Goal: Task Accomplishment & Management: Use online tool/utility

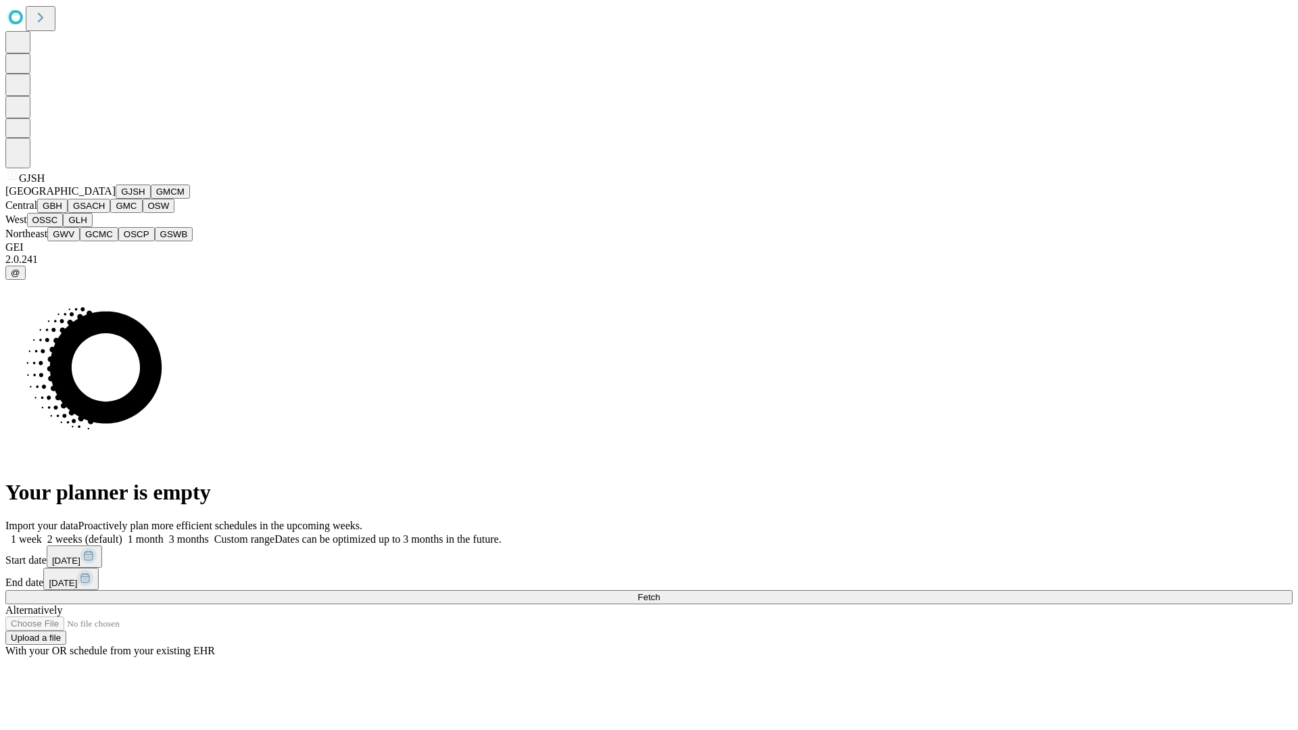
click at [116, 199] on button "GJSH" at bounding box center [133, 192] width 35 height 14
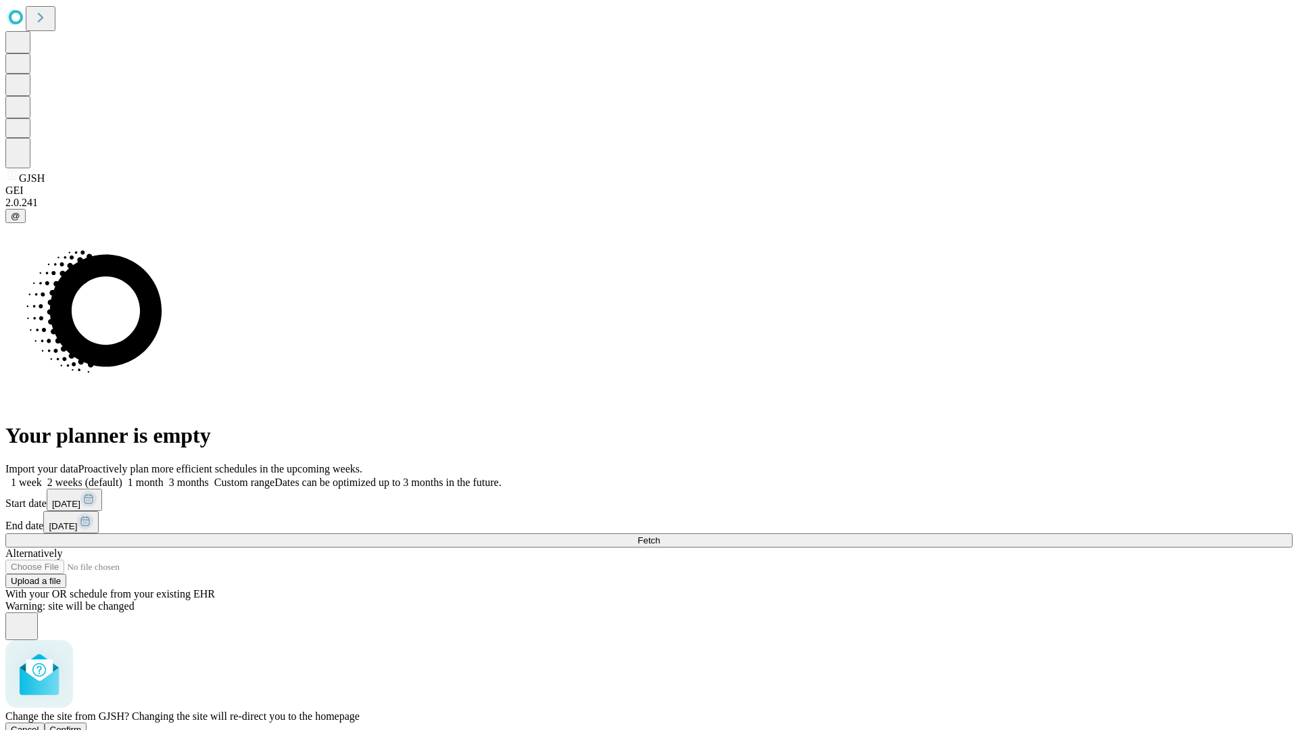
click at [82, 725] on span "Confirm" at bounding box center [66, 730] width 32 height 10
click at [164, 477] on label "1 month" at bounding box center [142, 482] width 41 height 11
click at [660, 535] on span "Fetch" at bounding box center [649, 540] width 22 height 10
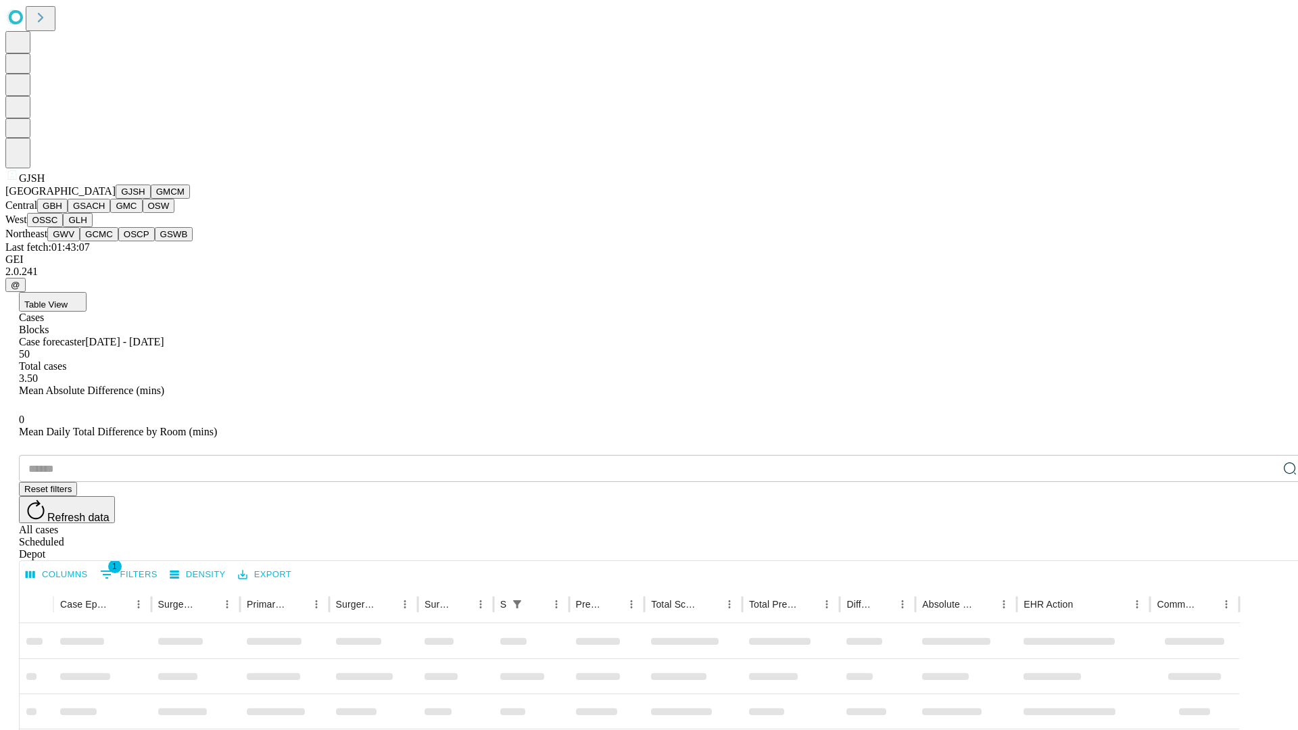
click at [151, 199] on button "GMCM" at bounding box center [170, 192] width 39 height 14
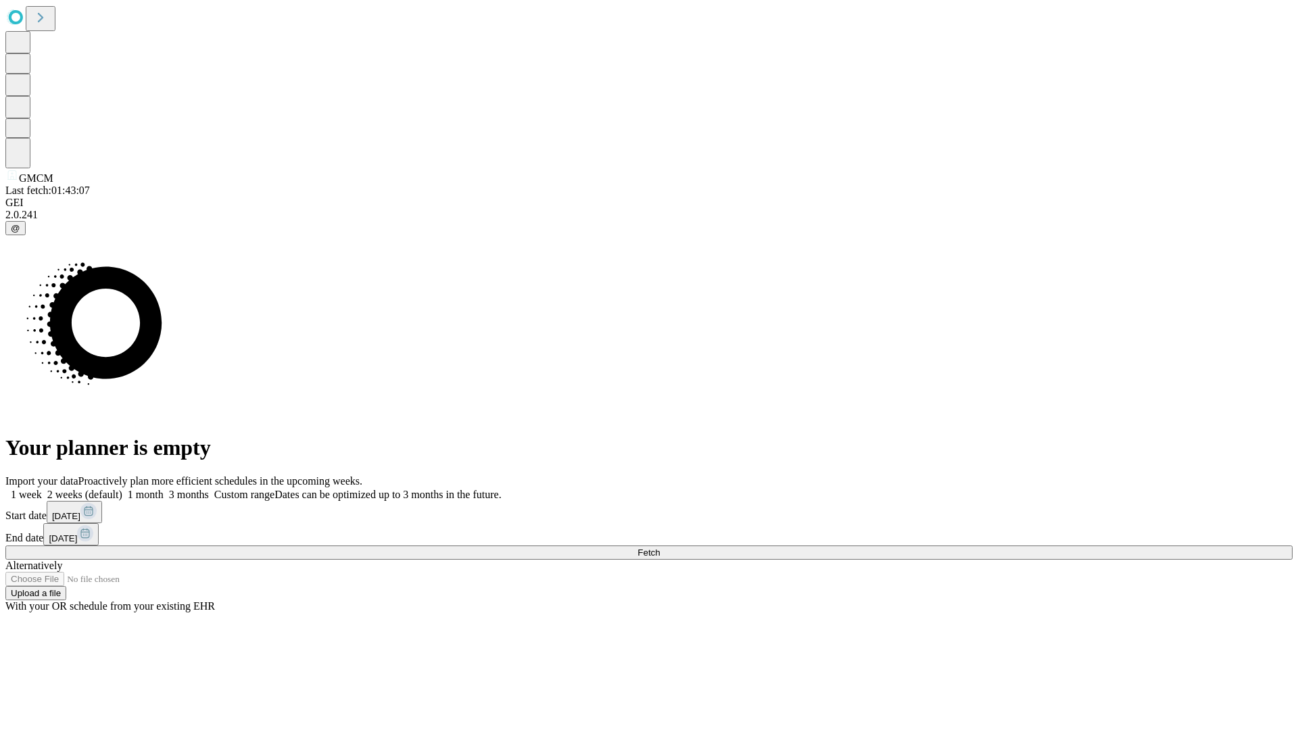
click at [164, 489] on label "1 month" at bounding box center [142, 494] width 41 height 11
click at [660, 548] on span "Fetch" at bounding box center [649, 553] width 22 height 10
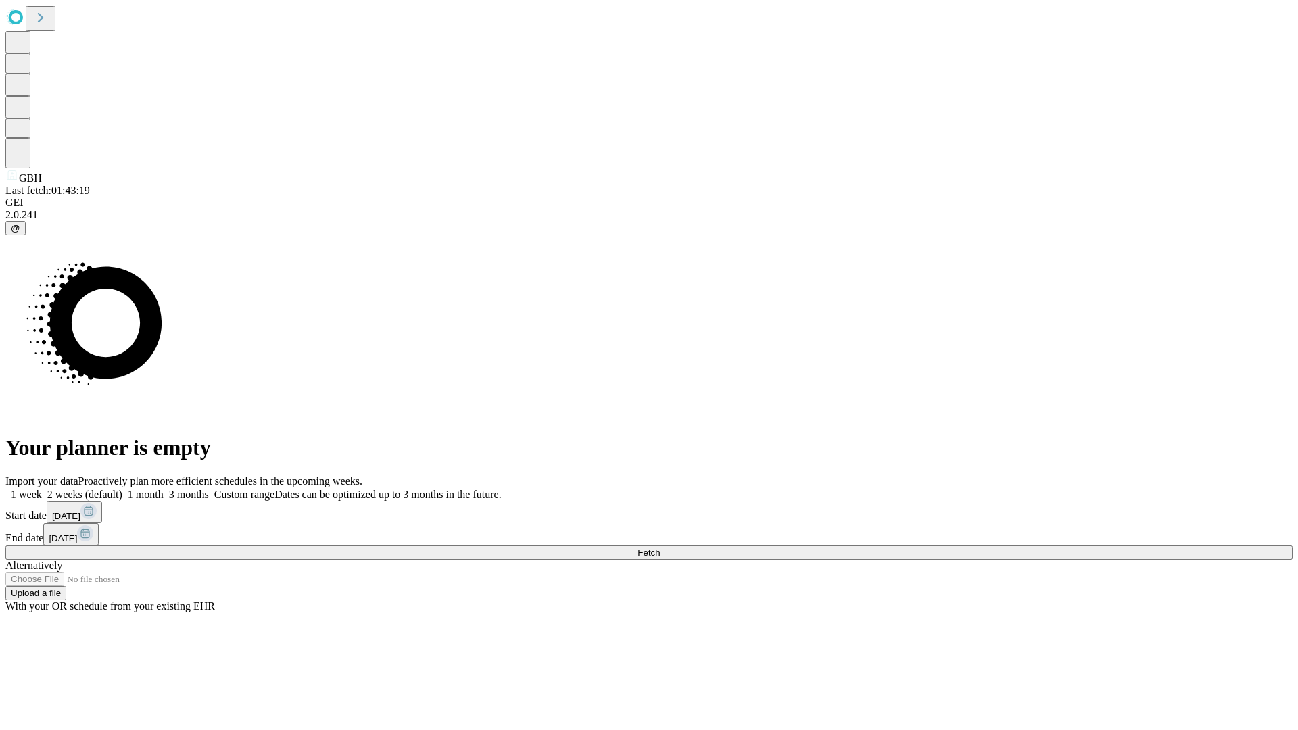
click at [164, 489] on label "1 month" at bounding box center [142, 494] width 41 height 11
click at [660, 548] on span "Fetch" at bounding box center [649, 553] width 22 height 10
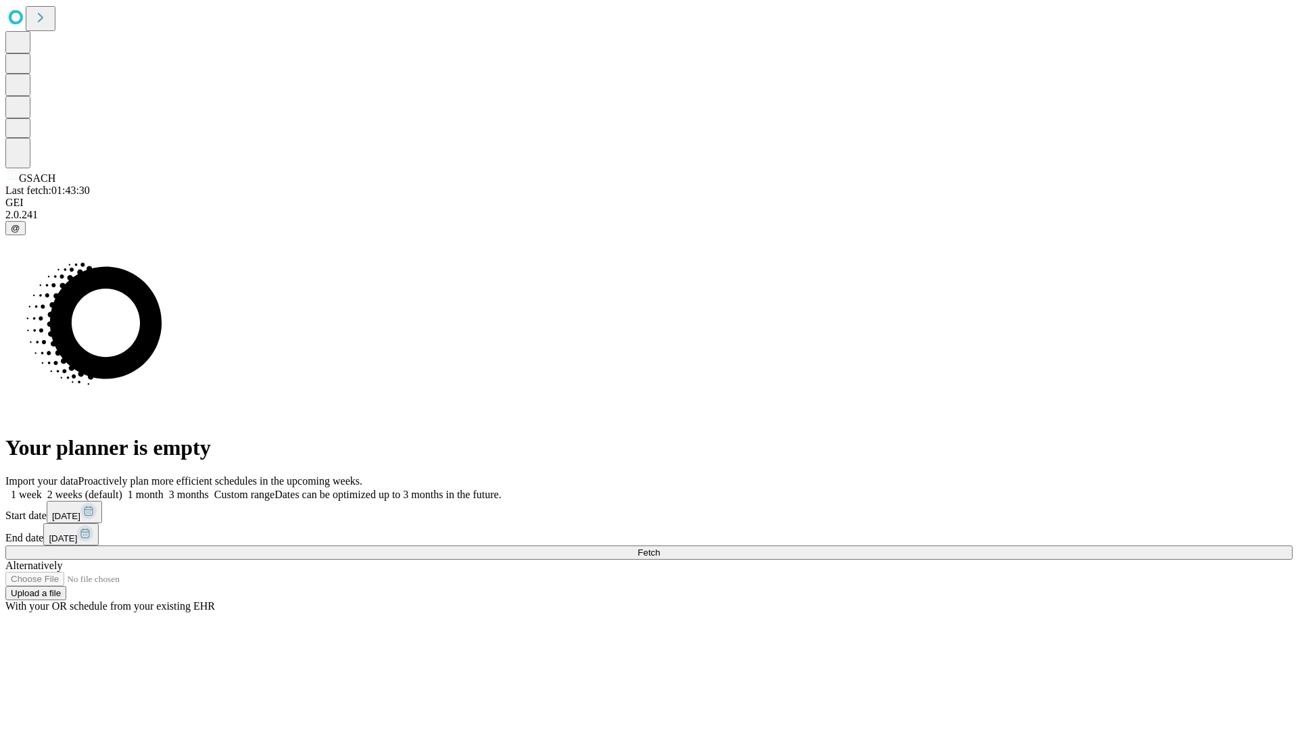
click at [164, 489] on label "1 month" at bounding box center [142, 494] width 41 height 11
click at [660, 548] on span "Fetch" at bounding box center [649, 553] width 22 height 10
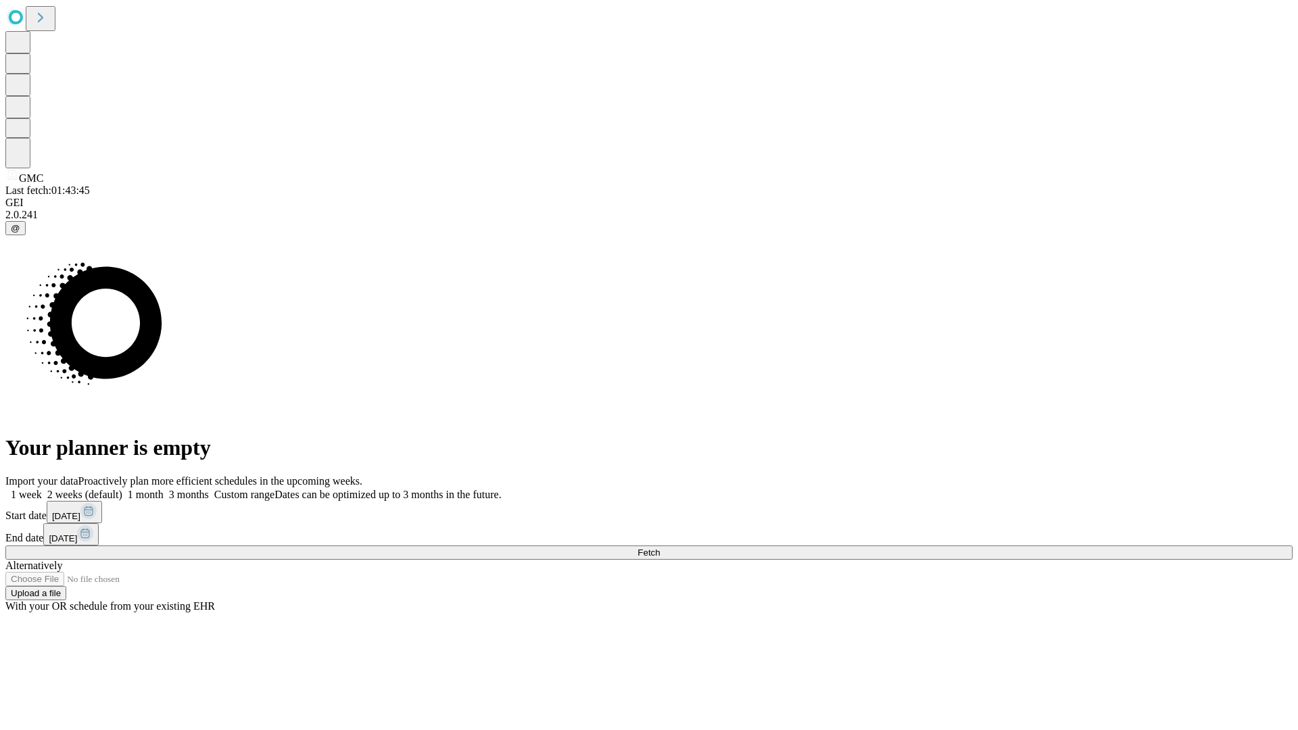
click at [164, 489] on label "1 month" at bounding box center [142, 494] width 41 height 11
click at [660, 548] on span "Fetch" at bounding box center [649, 553] width 22 height 10
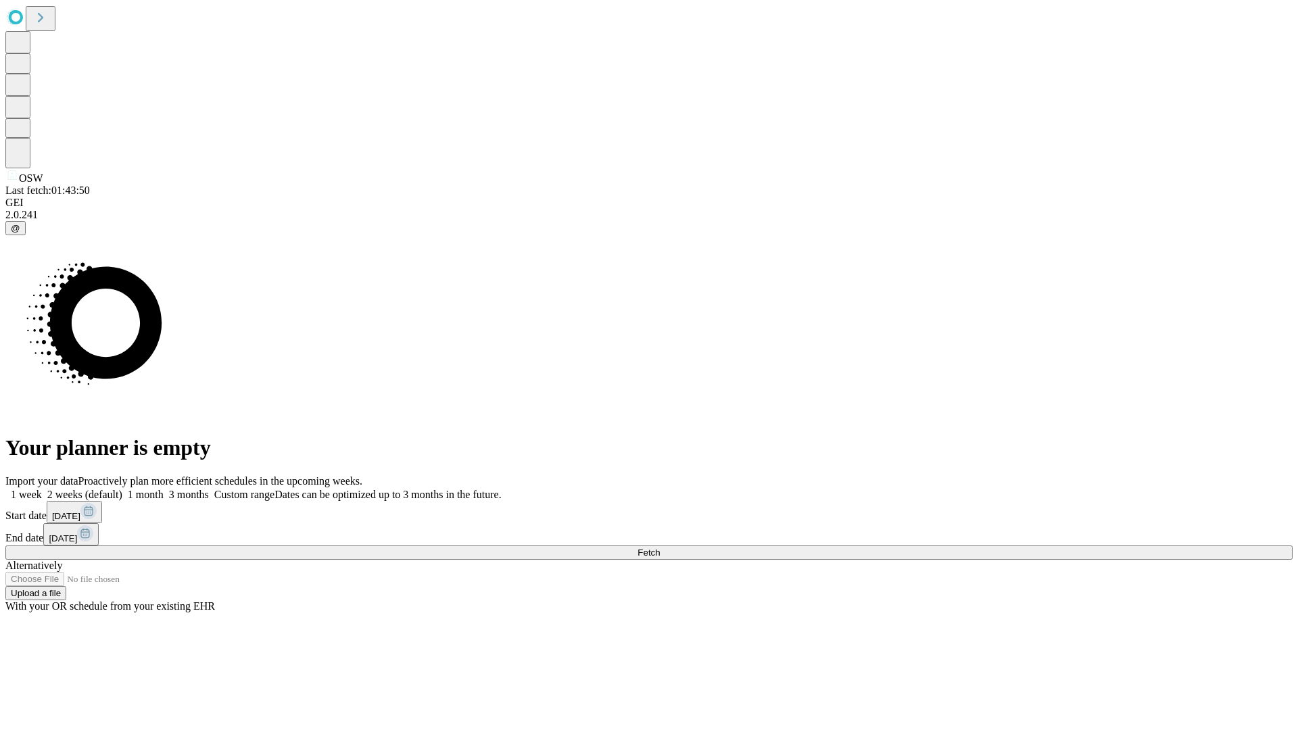
click at [164, 489] on label "1 month" at bounding box center [142, 494] width 41 height 11
click at [660, 548] on span "Fetch" at bounding box center [649, 553] width 22 height 10
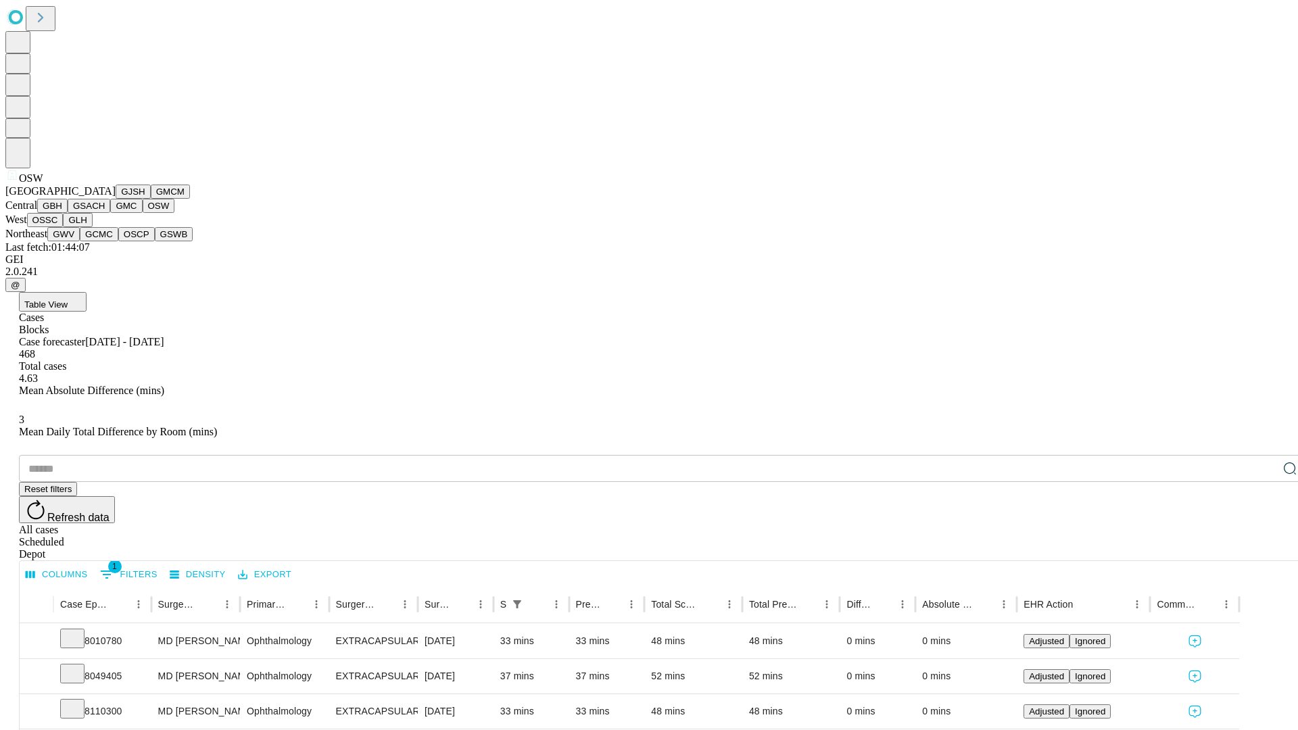
click at [64, 227] on button "OSSC" at bounding box center [45, 220] width 37 height 14
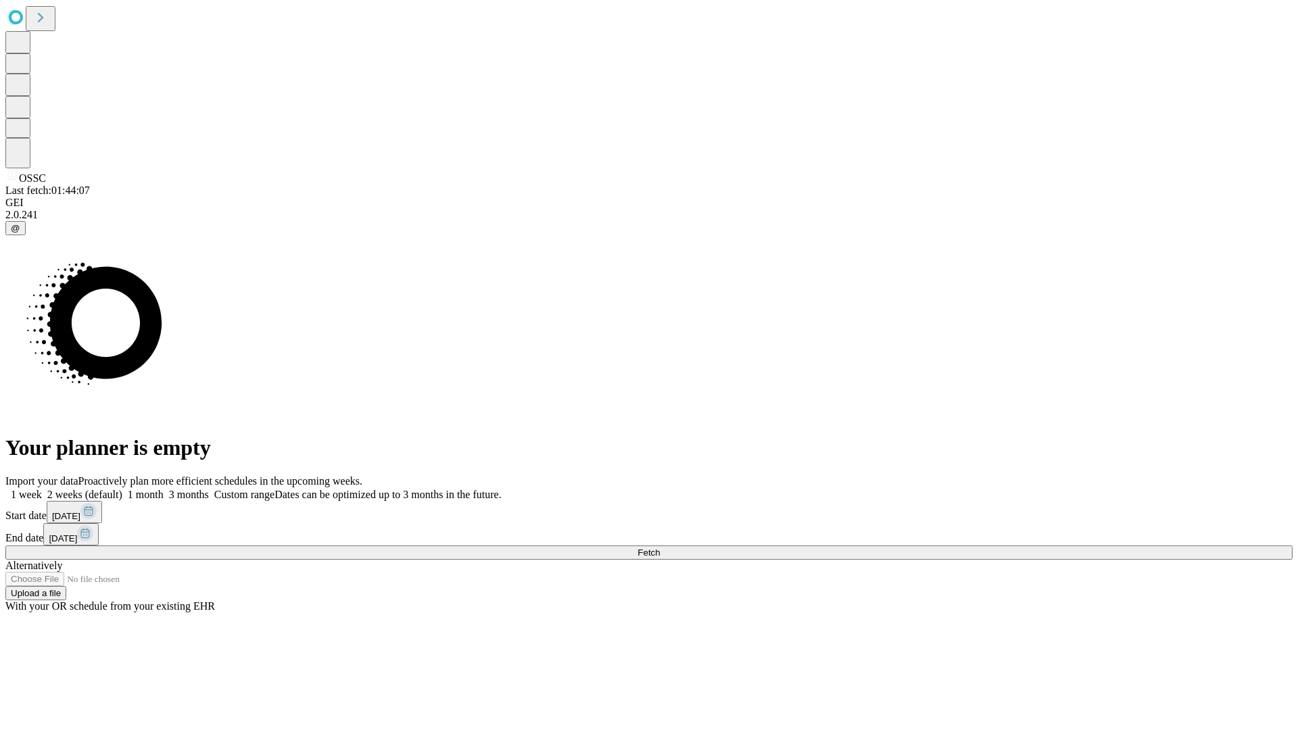
click at [660, 548] on span "Fetch" at bounding box center [649, 553] width 22 height 10
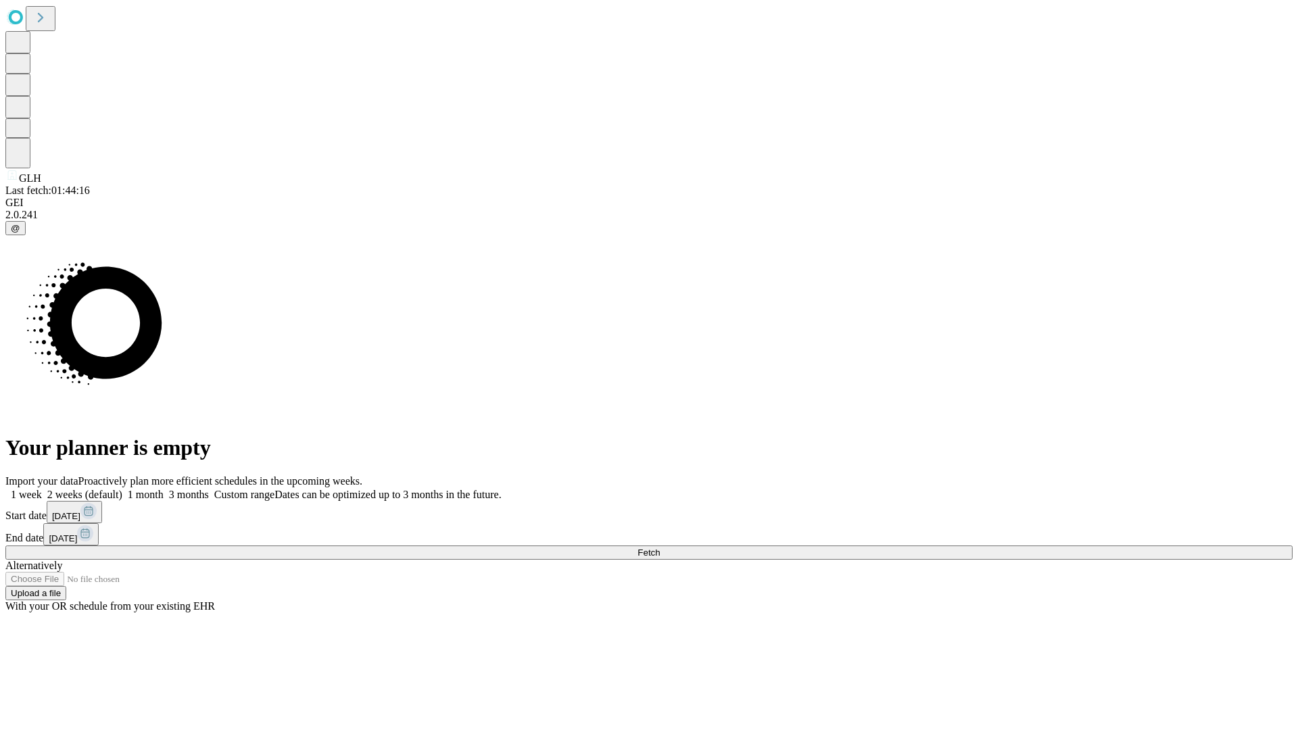
click at [164, 489] on label "1 month" at bounding box center [142, 494] width 41 height 11
click at [660, 548] on span "Fetch" at bounding box center [649, 553] width 22 height 10
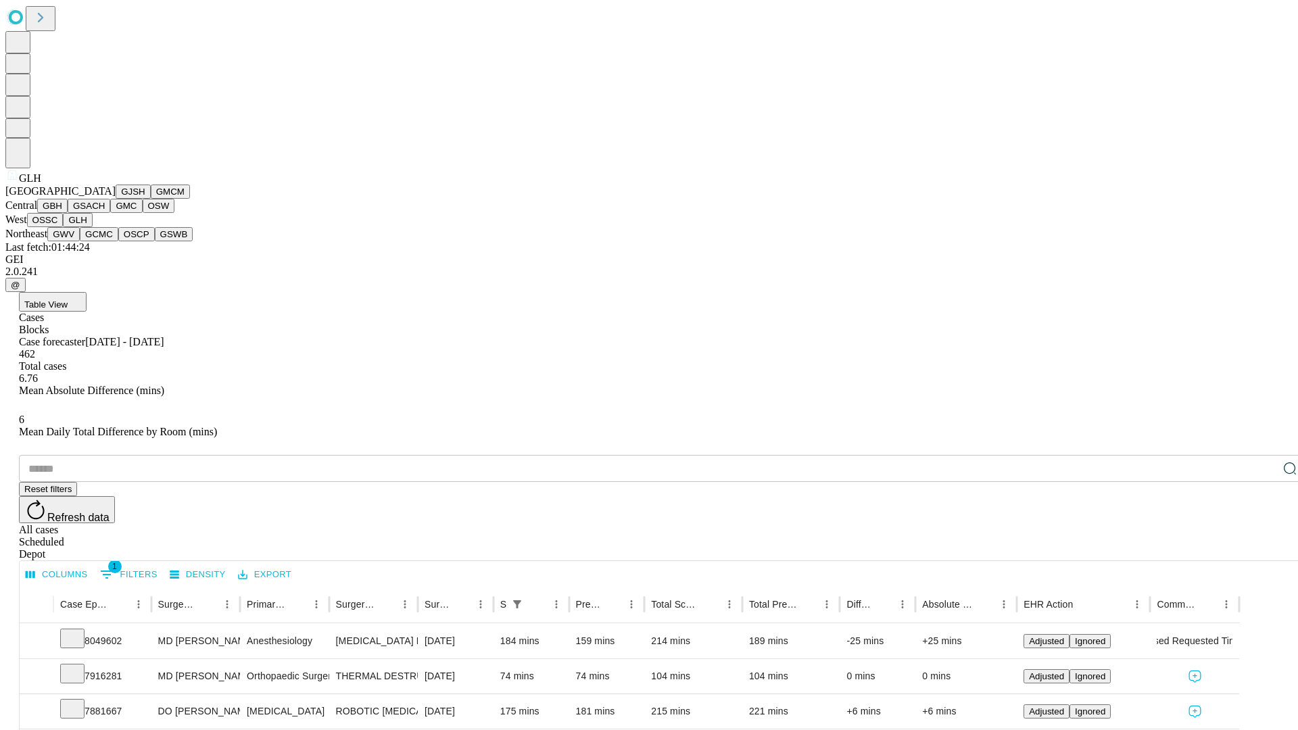
click at [80, 241] on button "GWV" at bounding box center [63, 234] width 32 height 14
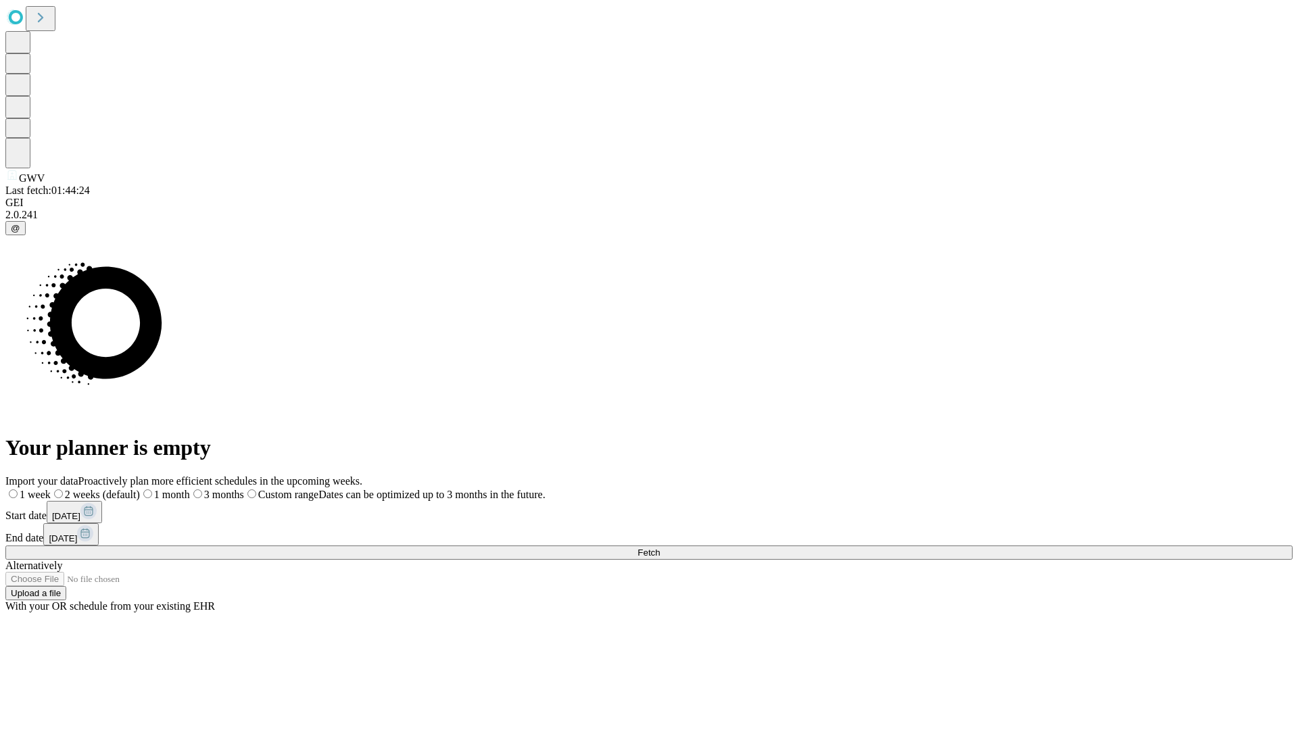
click at [190, 489] on label "1 month" at bounding box center [165, 494] width 50 height 11
click at [660, 548] on span "Fetch" at bounding box center [649, 553] width 22 height 10
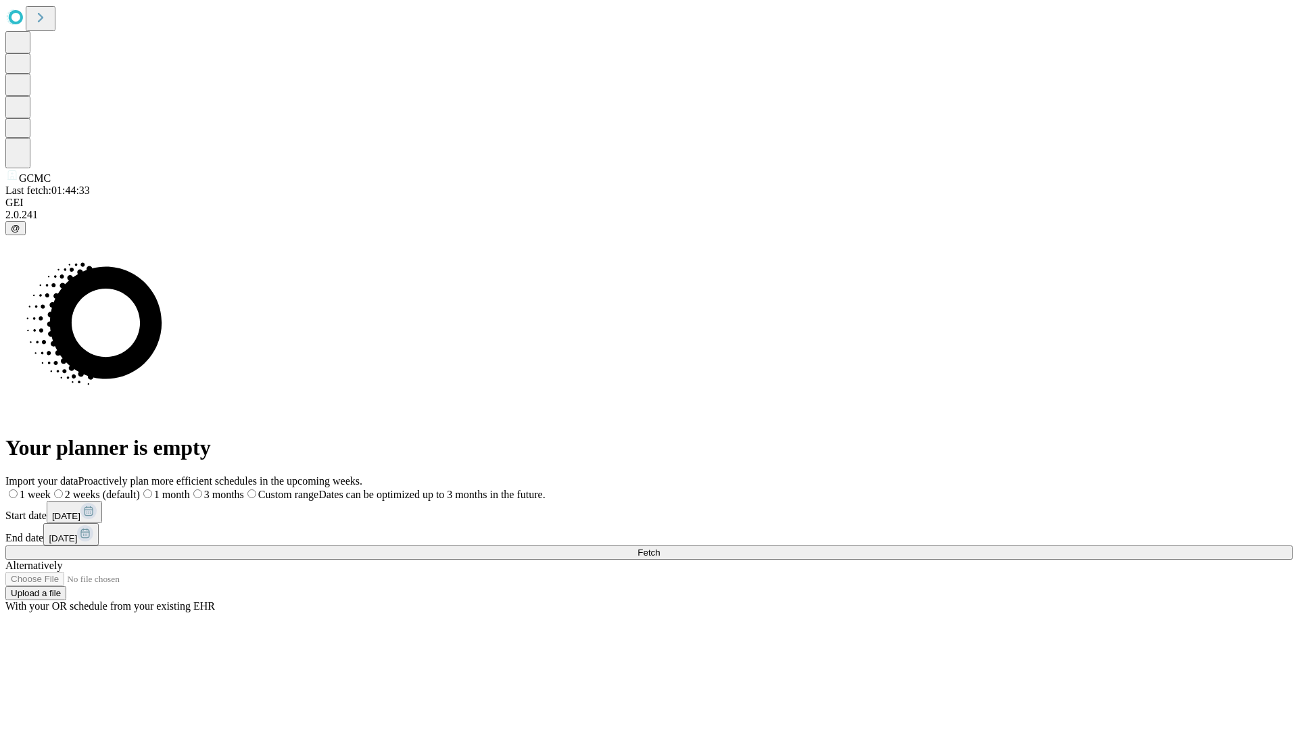
click at [190, 489] on label "1 month" at bounding box center [165, 494] width 50 height 11
click at [660, 548] on span "Fetch" at bounding box center [649, 553] width 22 height 10
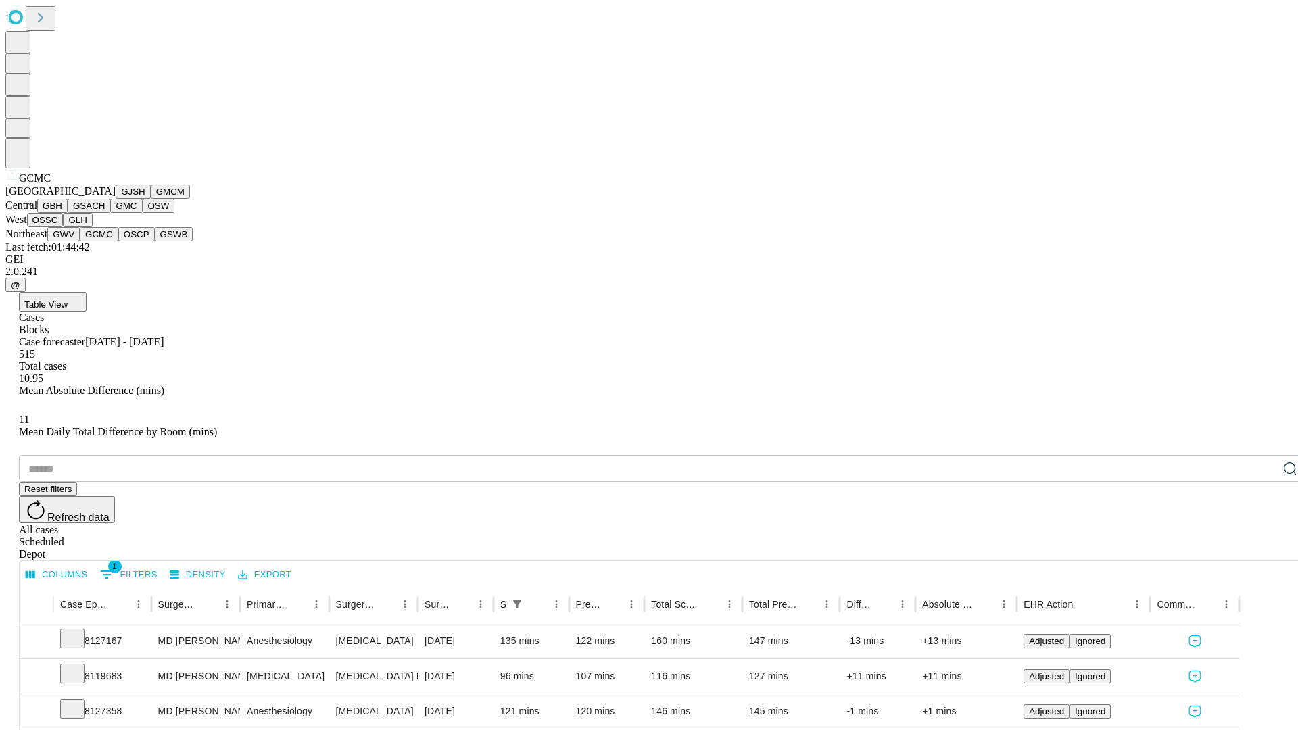
click at [118, 241] on button "OSCP" at bounding box center [136, 234] width 37 height 14
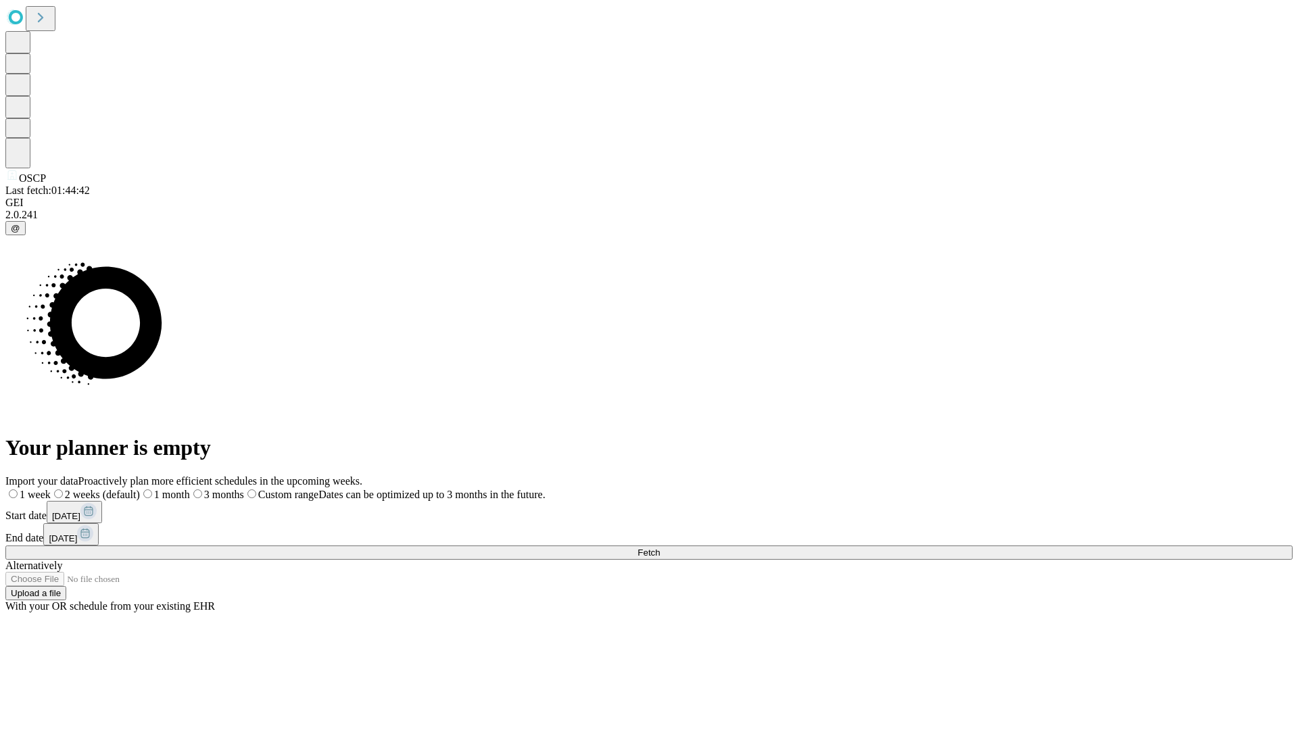
click at [190, 489] on label "1 month" at bounding box center [165, 494] width 50 height 11
click at [660, 548] on span "Fetch" at bounding box center [649, 553] width 22 height 10
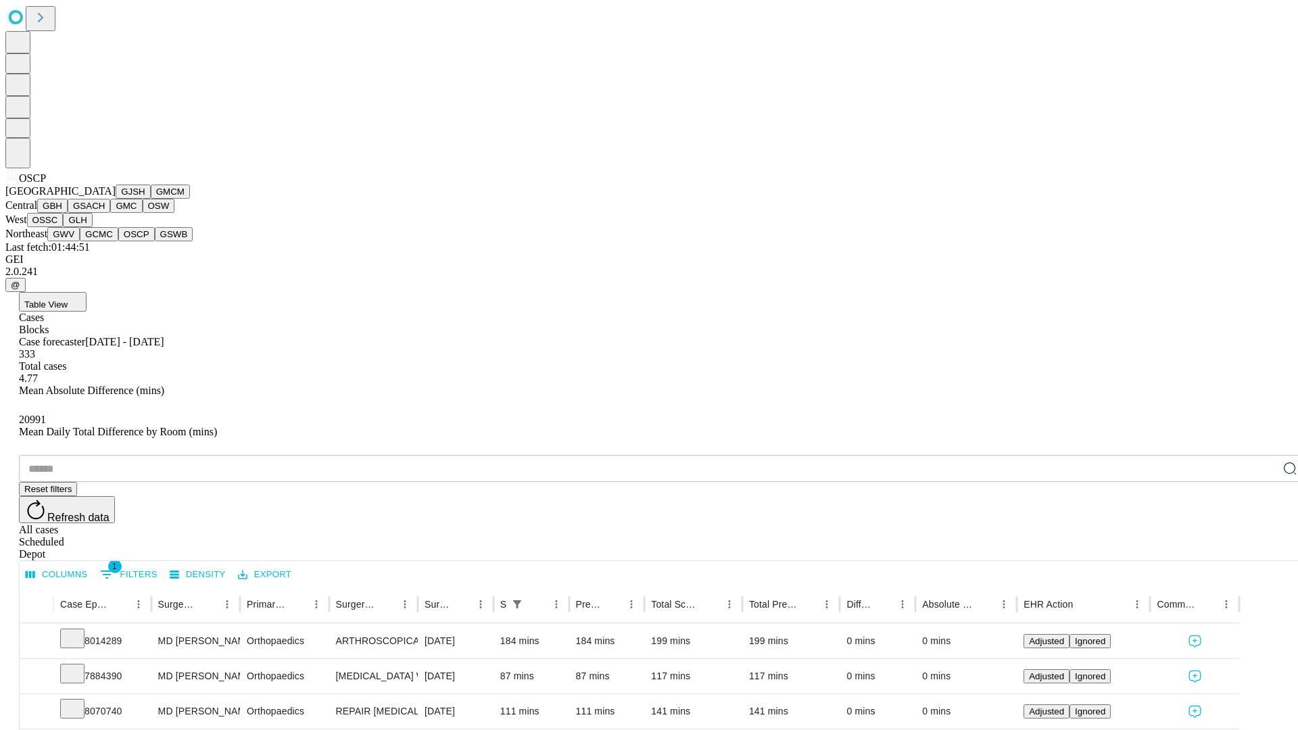
click at [155, 241] on button "GSWB" at bounding box center [174, 234] width 39 height 14
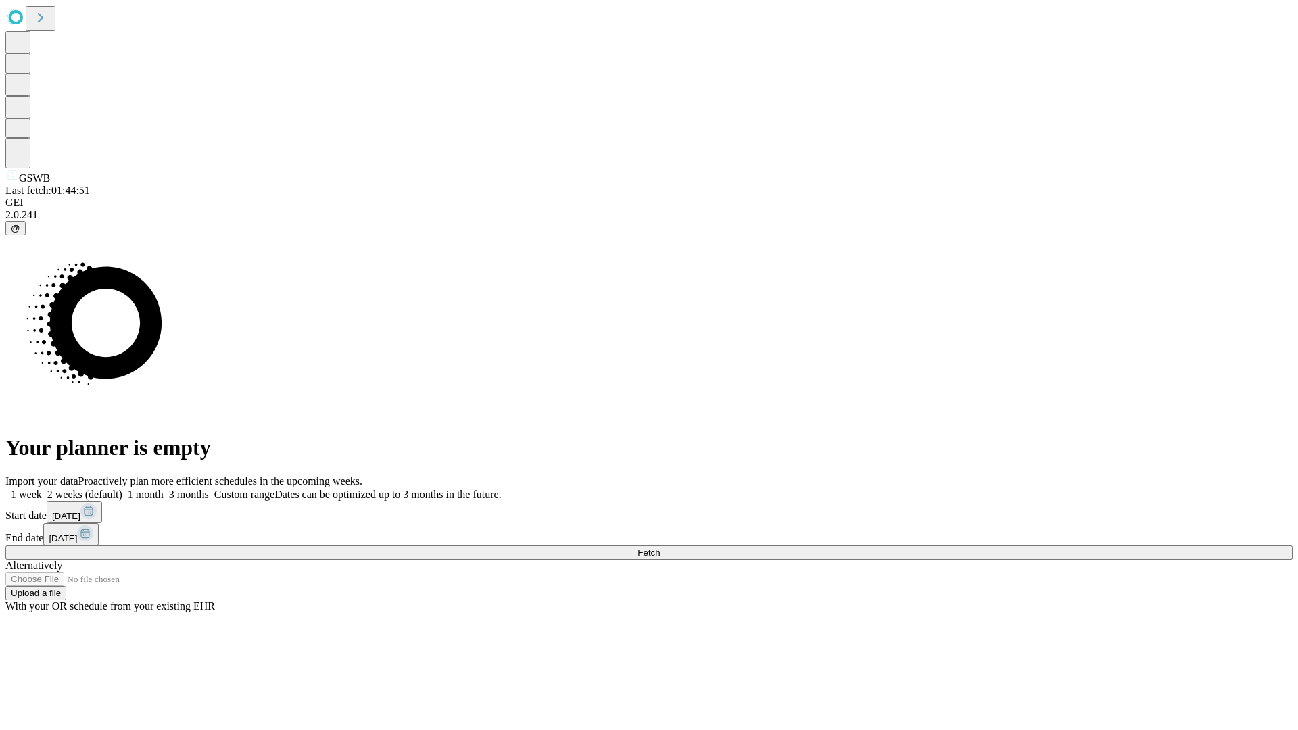
click at [164, 489] on label "1 month" at bounding box center [142, 494] width 41 height 11
click at [660, 548] on span "Fetch" at bounding box center [649, 553] width 22 height 10
